Goal: Transaction & Acquisition: Purchase product/service

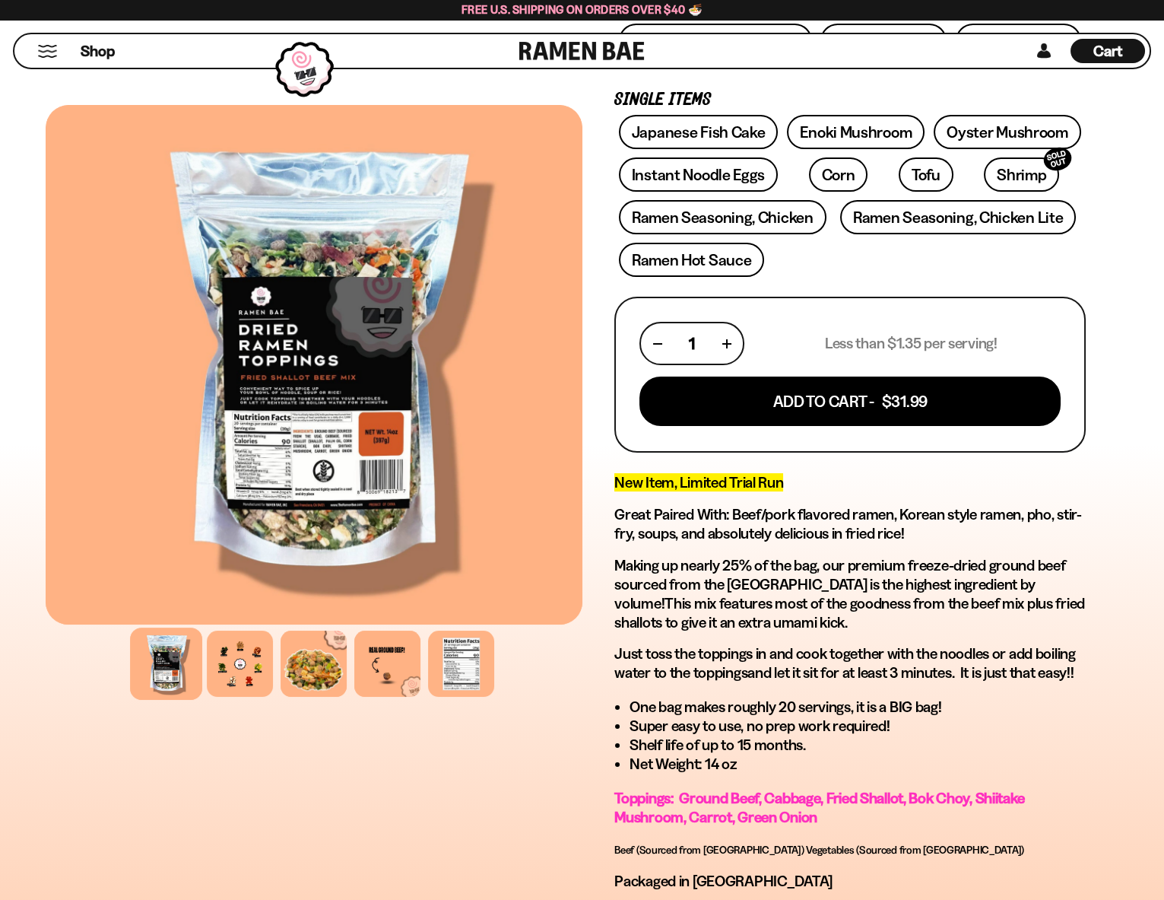
scroll to position [456, 0]
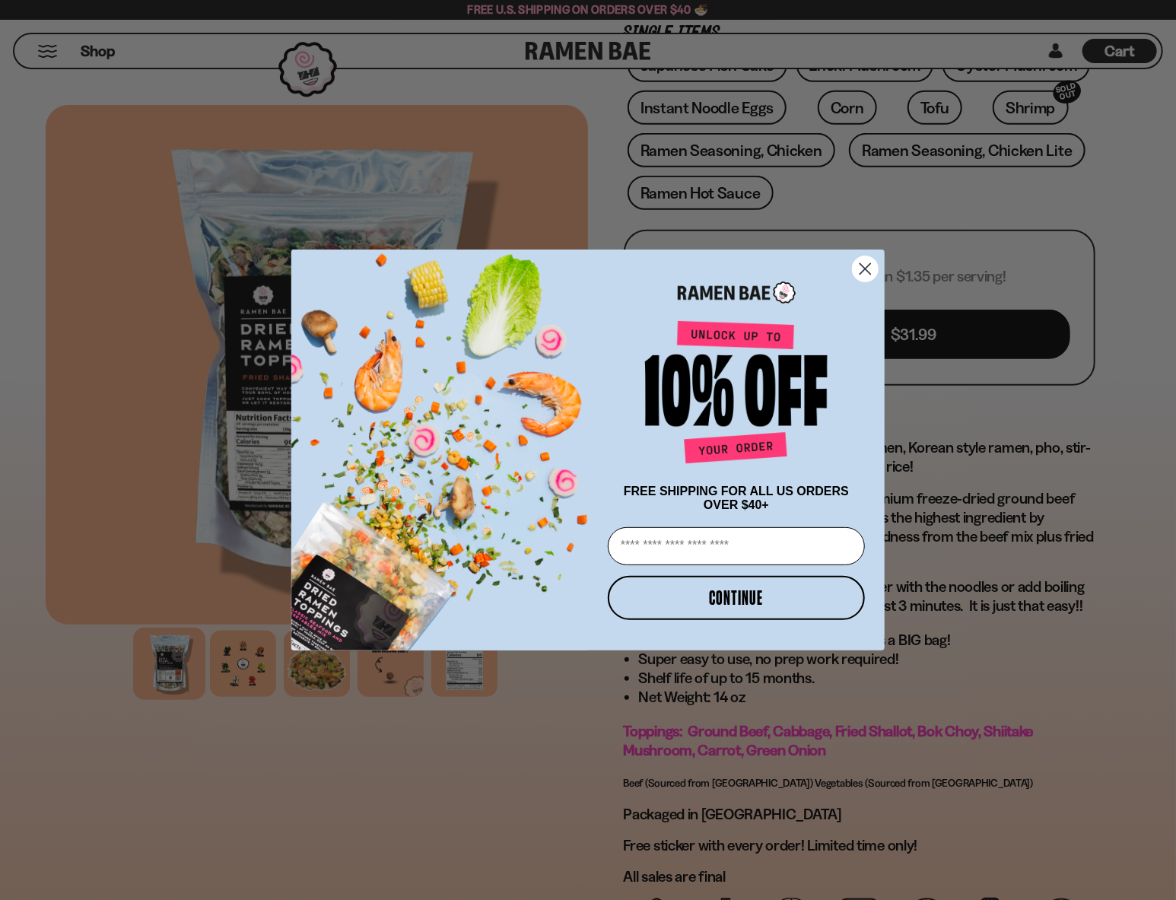
click at [861, 264] on circle "Close dialog" at bounding box center [865, 268] width 25 height 25
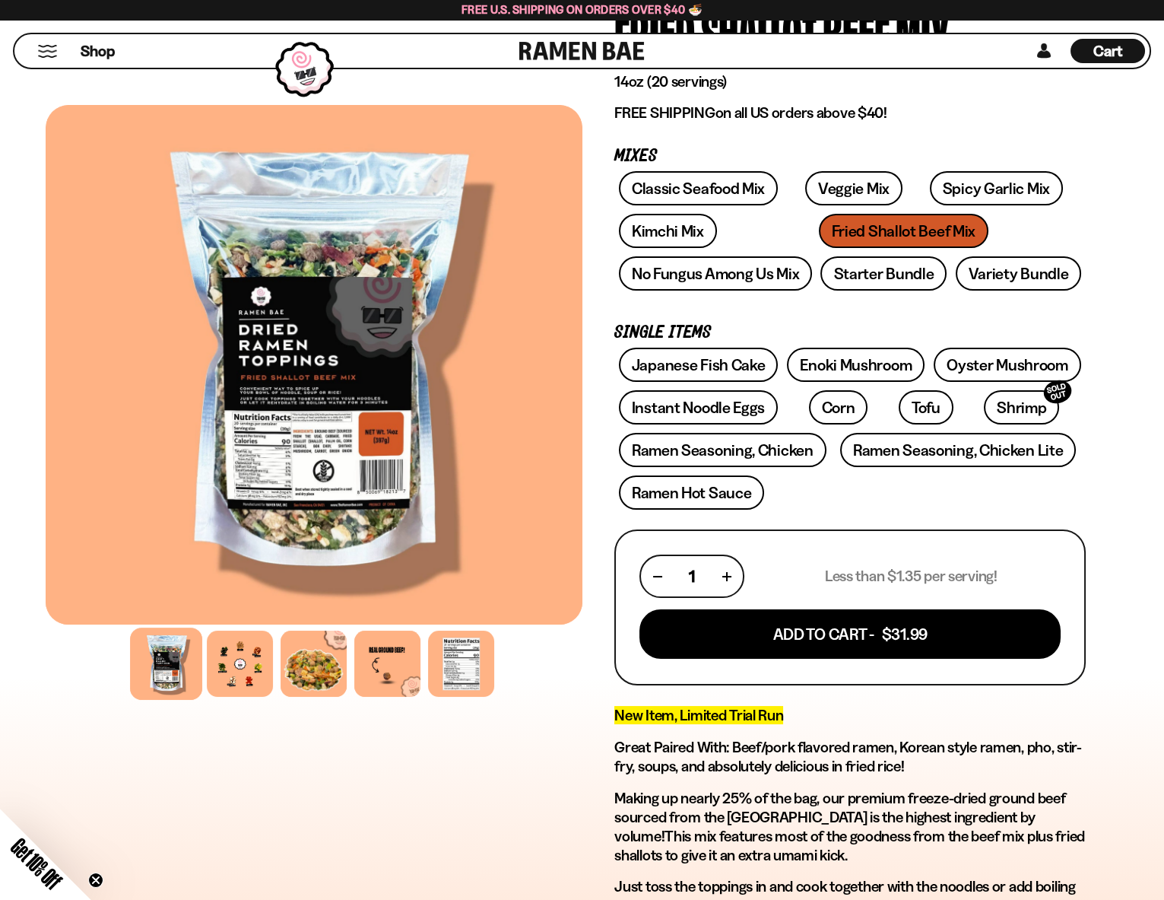
scroll to position [152, 0]
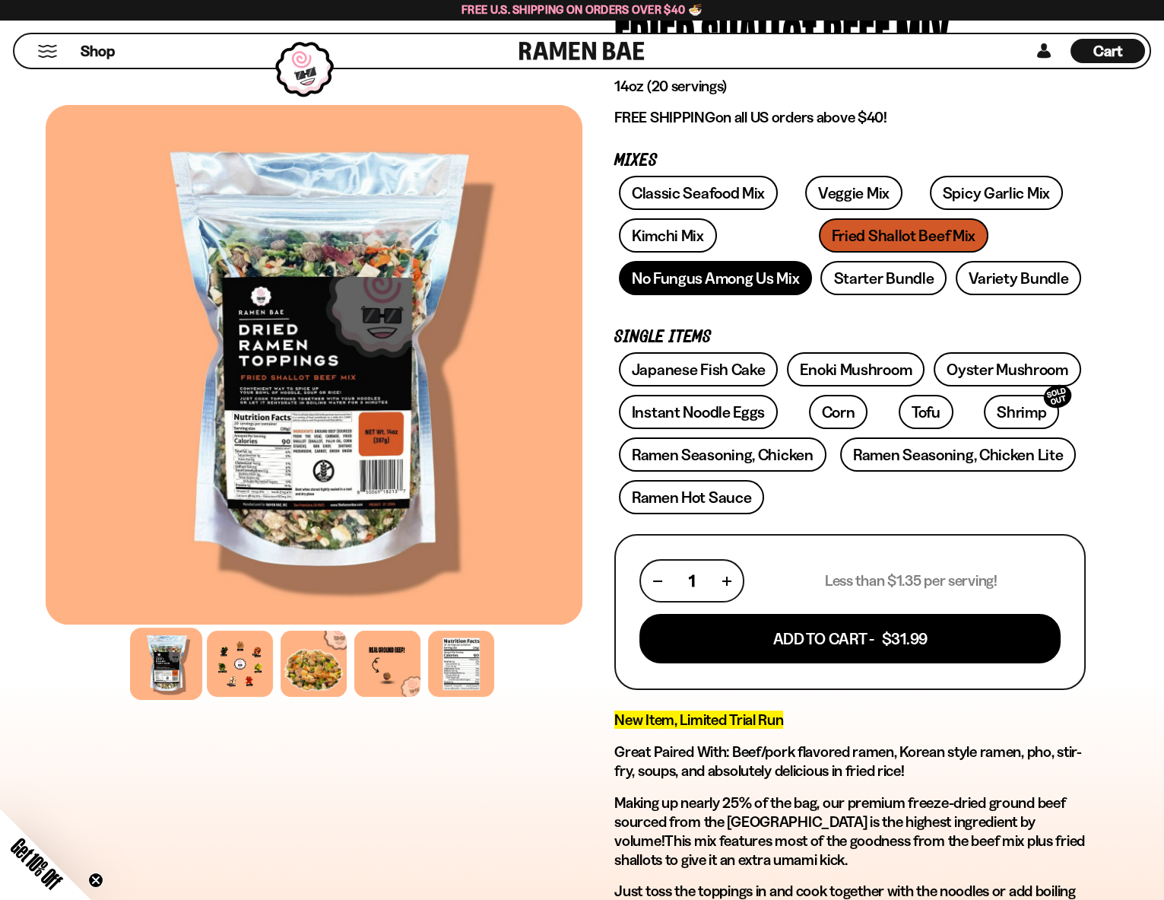
click at [735, 278] on link "No Fungus Among Us Mix" at bounding box center [715, 278] width 193 height 34
